Goal: Task Accomplishment & Management: Use online tool/utility

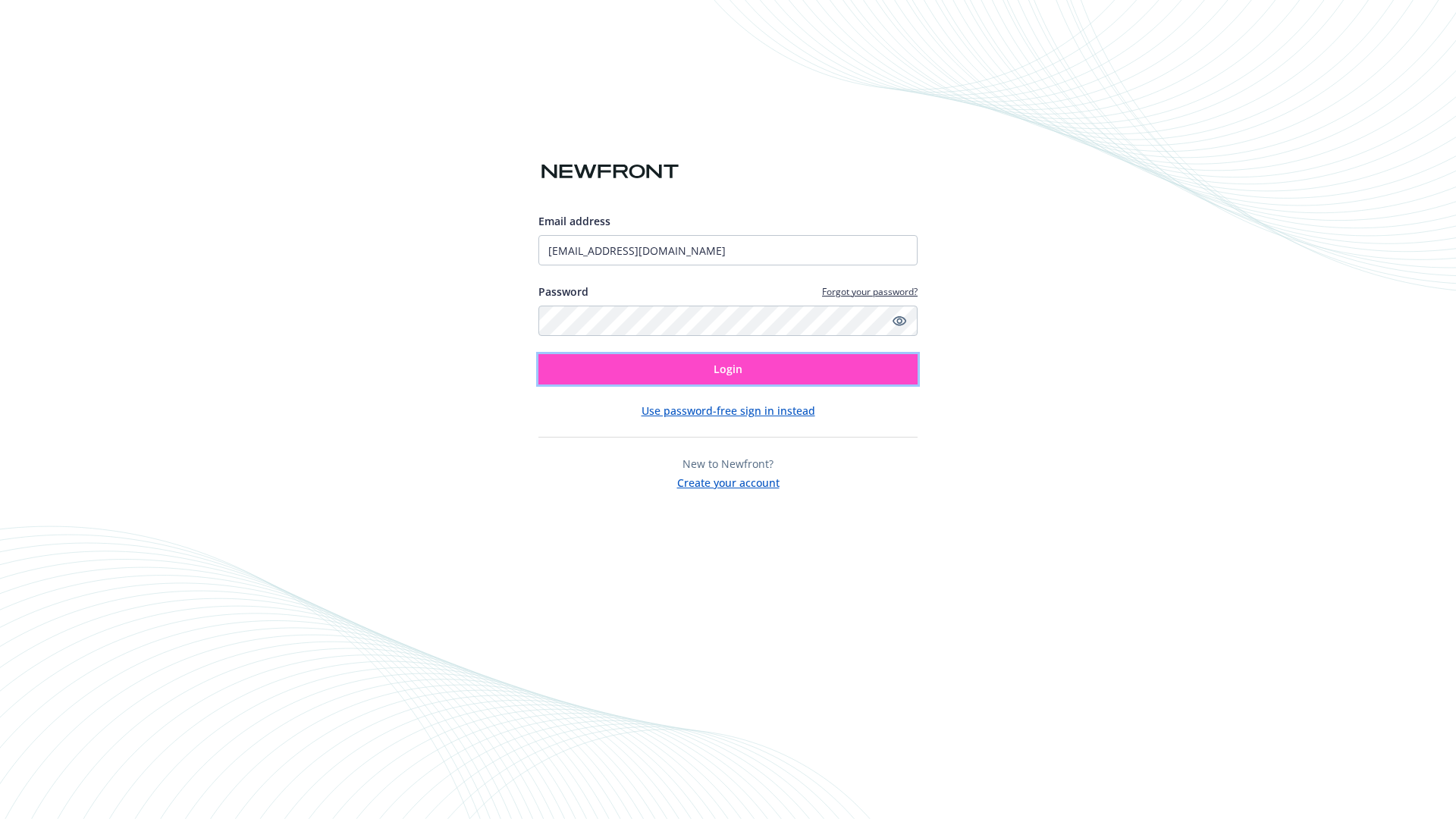
click at [728, 369] on span "Login" at bounding box center [728, 369] width 28 height 14
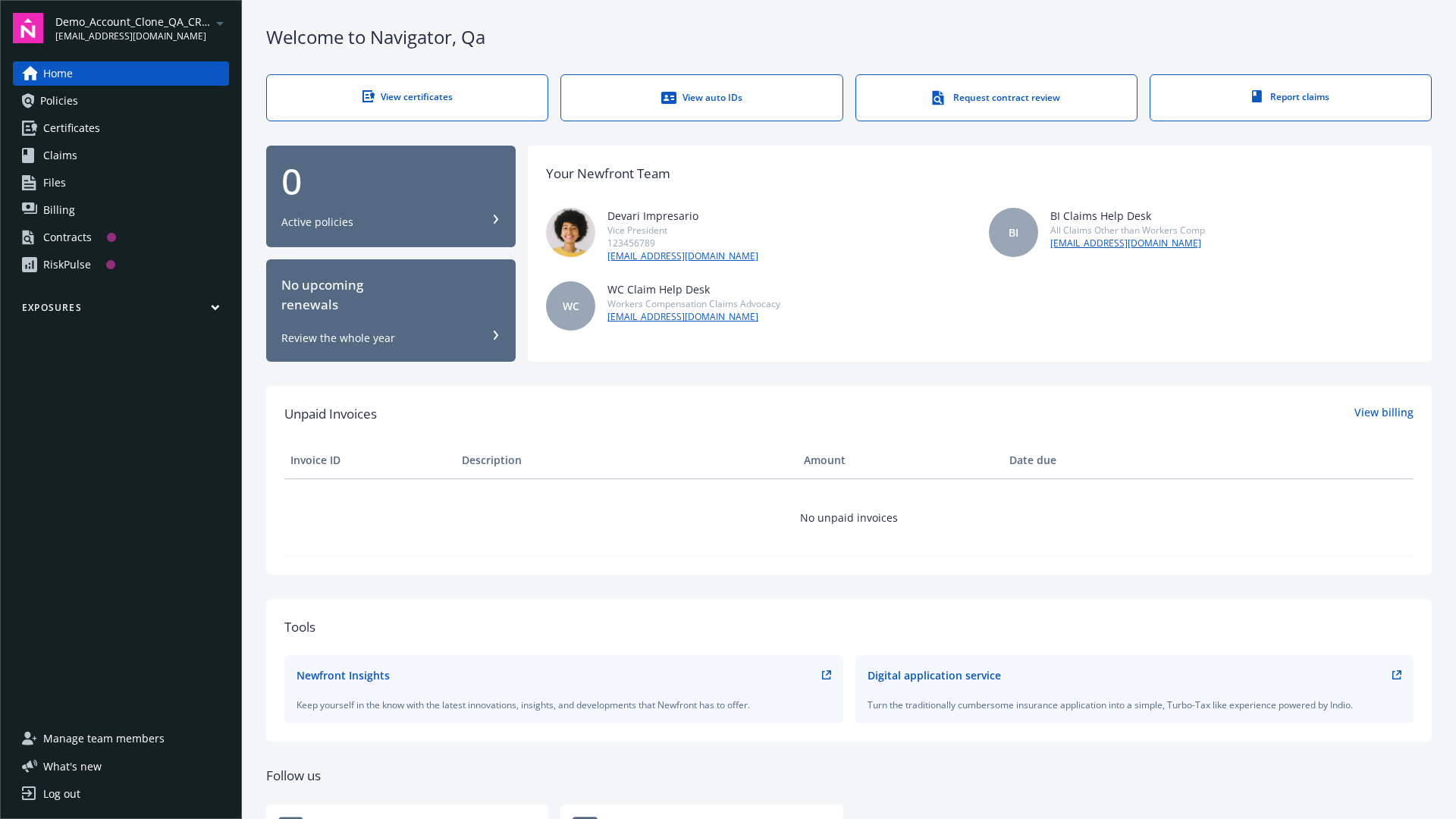
click at [142, 28] on span "Demo_Account_Clone_QA_CR_Tests_Prospect" at bounding box center [133, 21] width 156 height 16
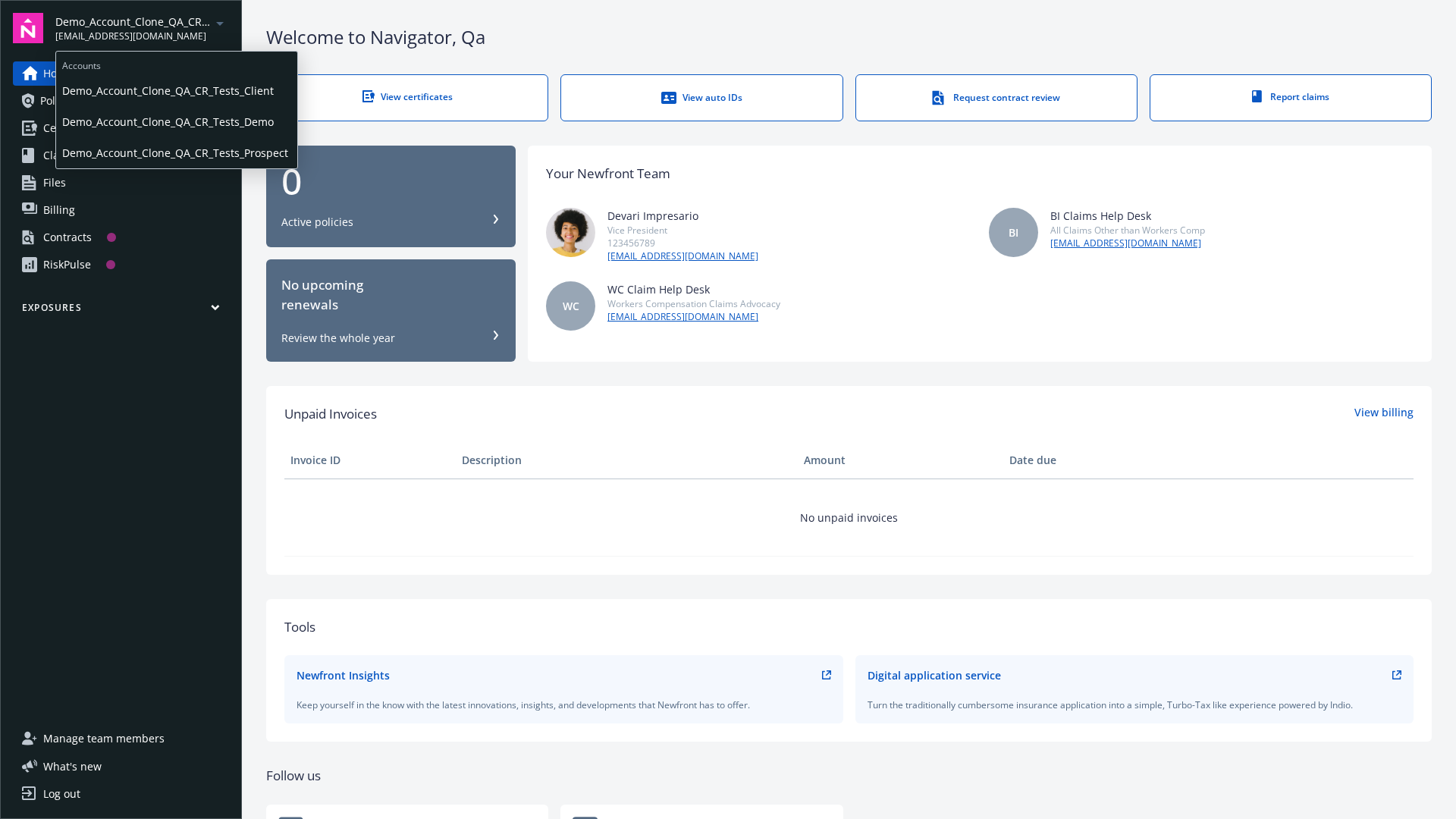
click at [175, 90] on span "Demo_Account_Clone_QA_CR_Tests_Client" at bounding box center [176, 90] width 229 height 31
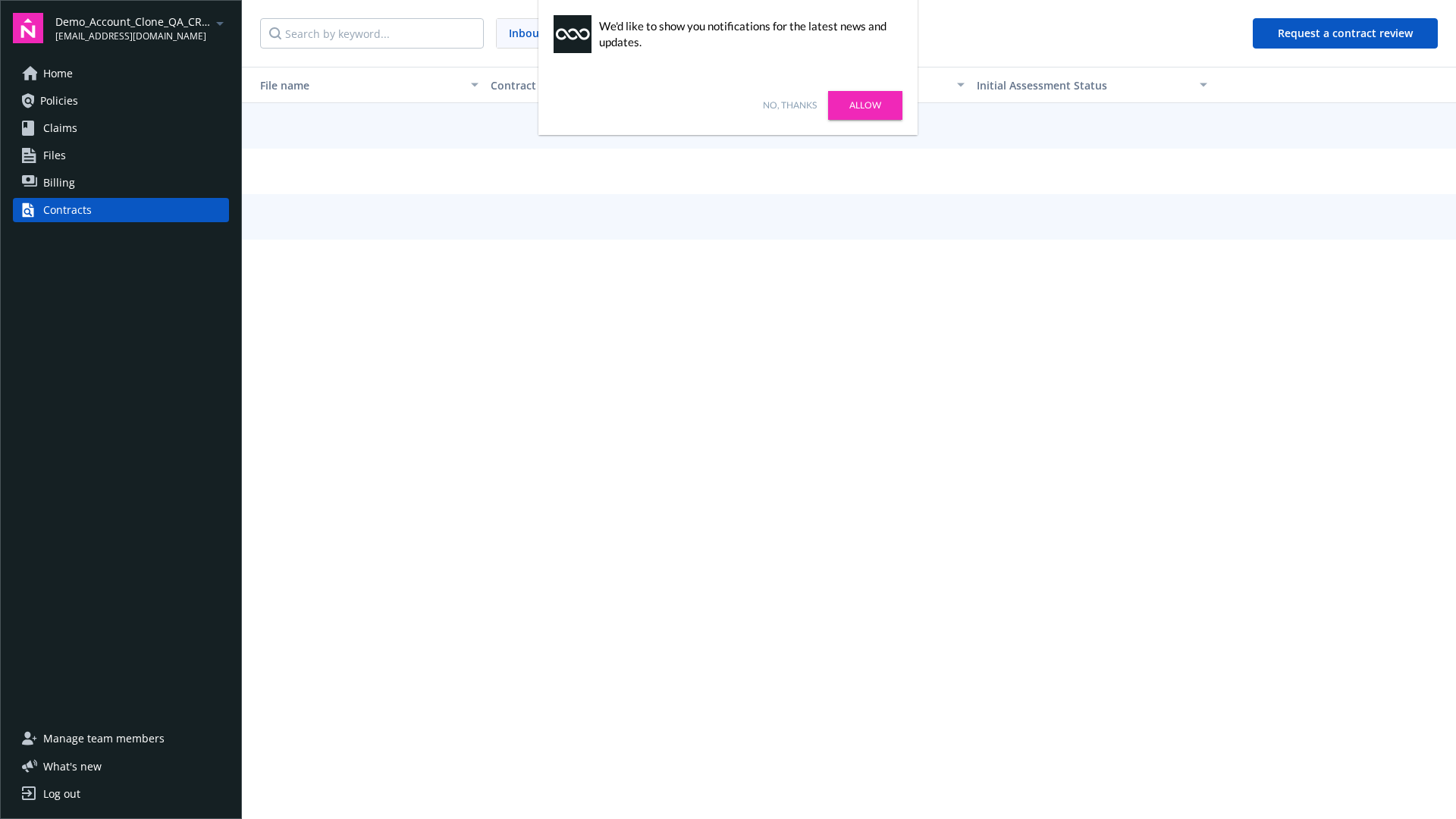
click at [789, 105] on link "No, thanks" at bounding box center [789, 105] width 54 height 13
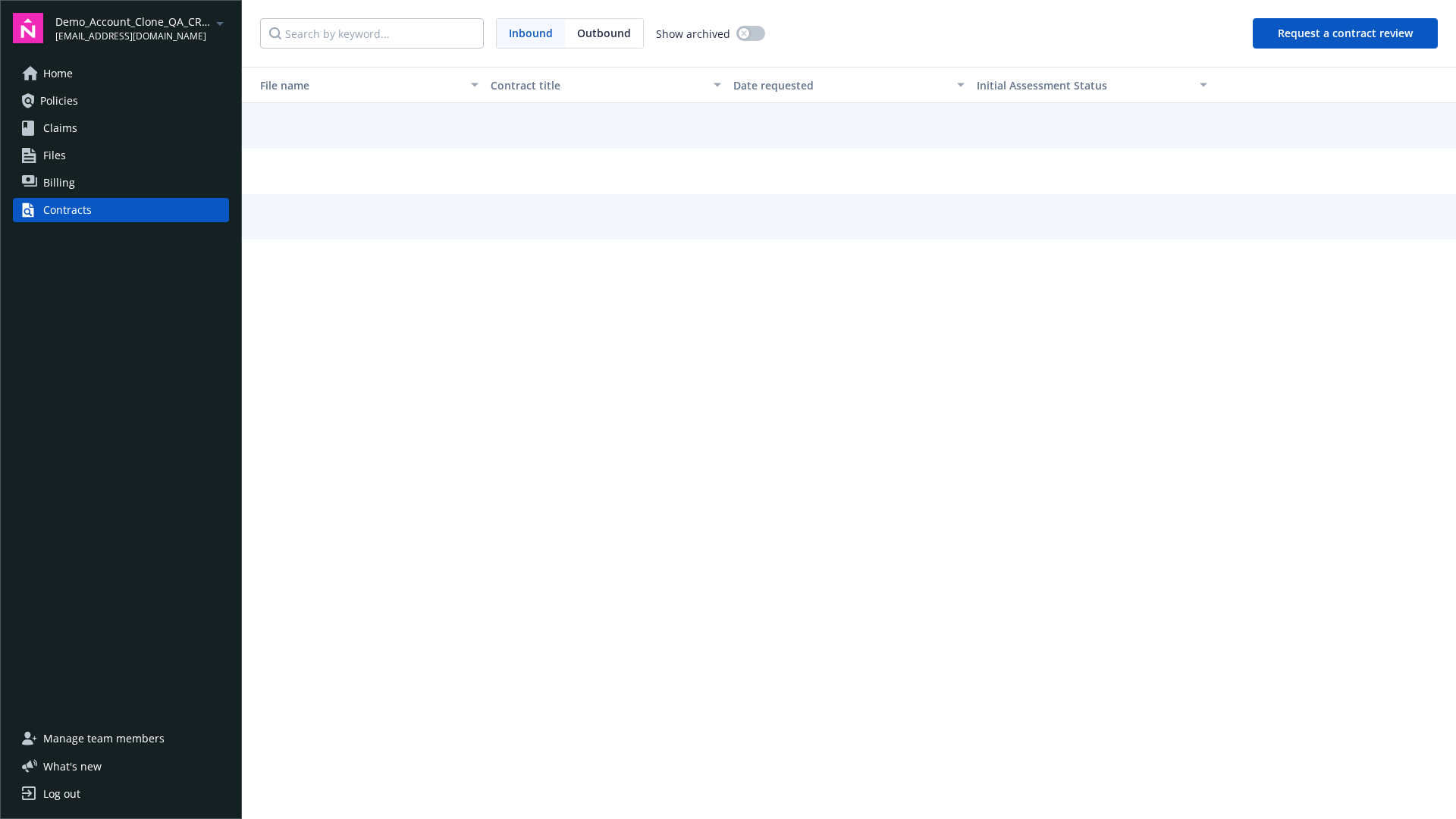
click at [1347, 33] on button "Request a contract review" at bounding box center [1346, 33] width 185 height 30
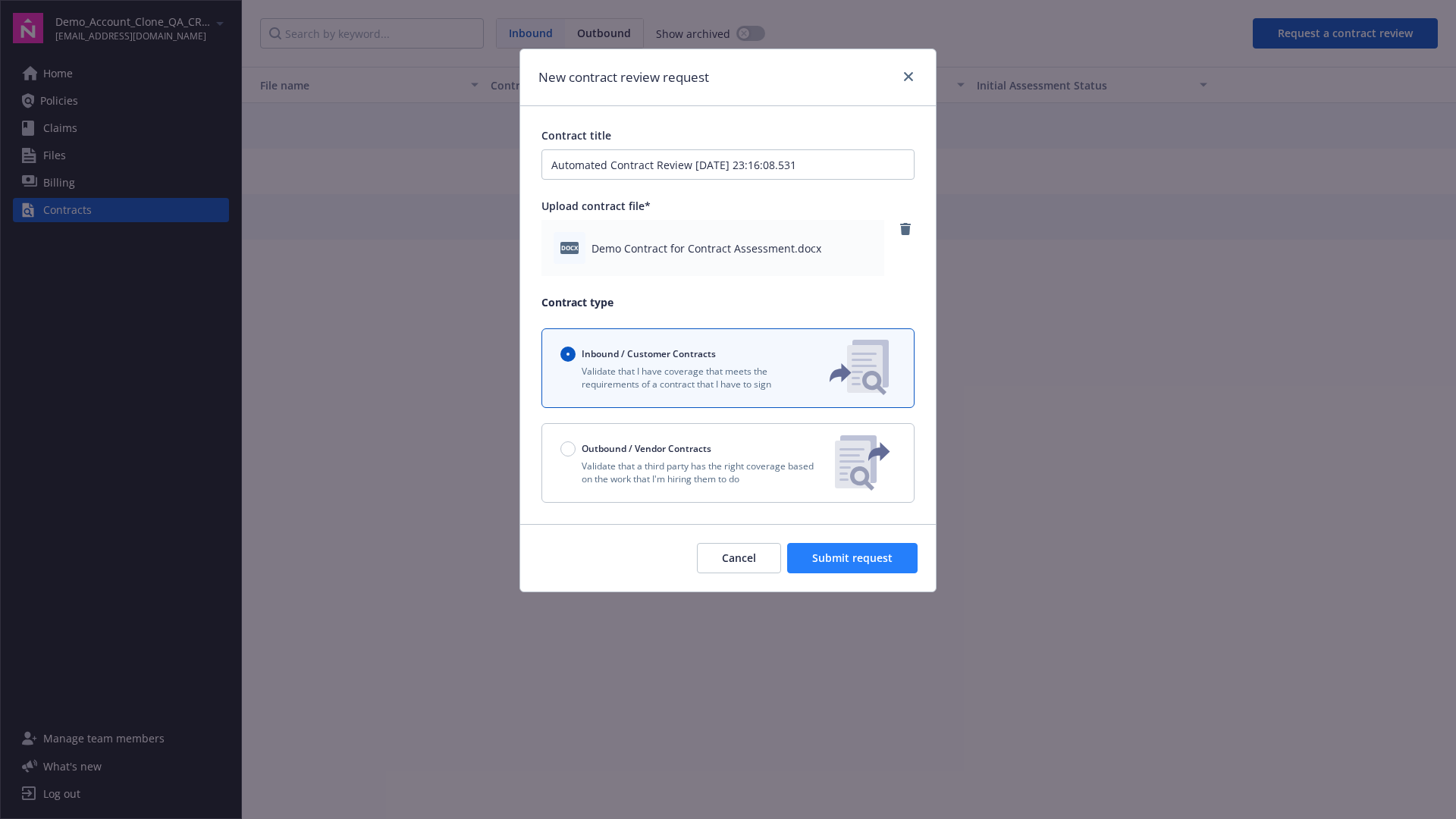
type input "Automated Contract Review 09-25-2025 23:16:08.531"
click at [853, 558] on span "Submit request" at bounding box center [853, 558] width 80 height 14
